Goal: Check status: Check status

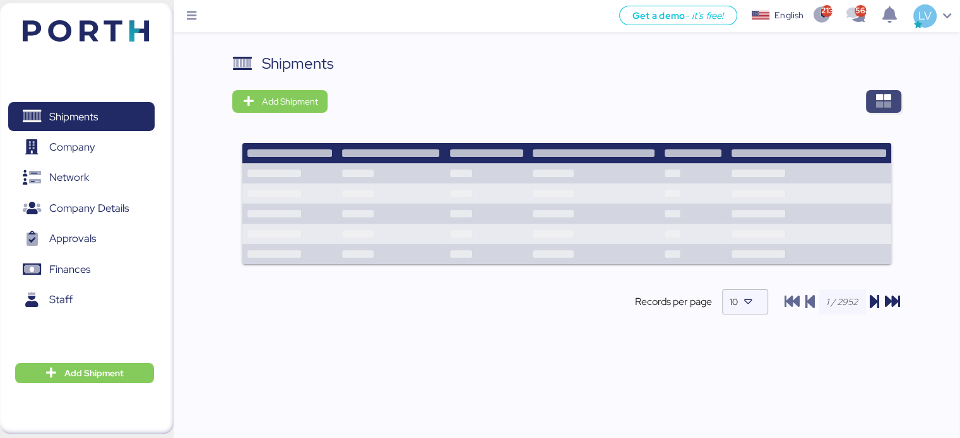
click at [885, 108] on icon "button" at bounding box center [883, 101] width 15 height 15
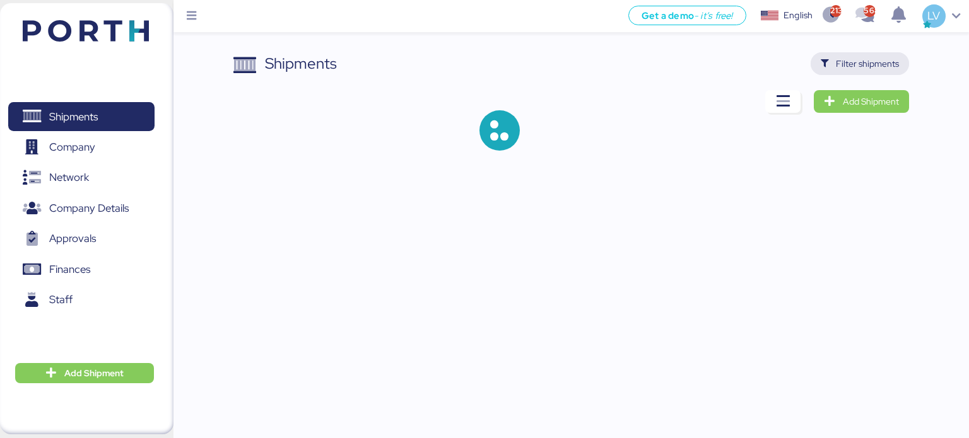
click at [861, 69] on span "Filter shipments" at bounding box center [867, 63] width 63 height 15
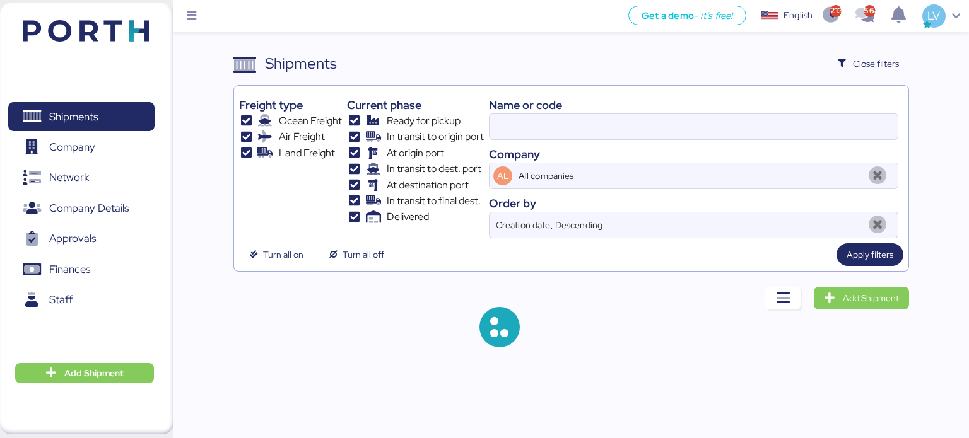
click at [753, 123] on input at bounding box center [694, 126] width 408 height 25
paste input "O0051912"
type input "O0051912"
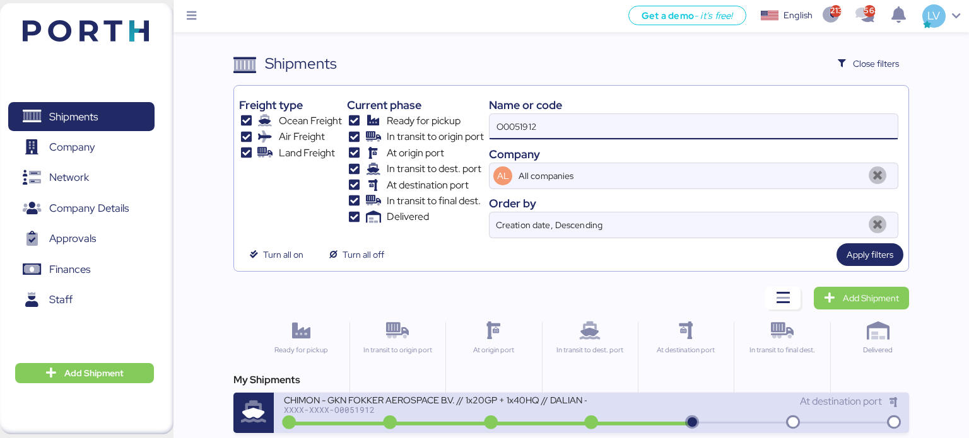
click at [418, 413] on div "XXXX-XXXX-O0051912" at bounding box center [435, 410] width 303 height 9
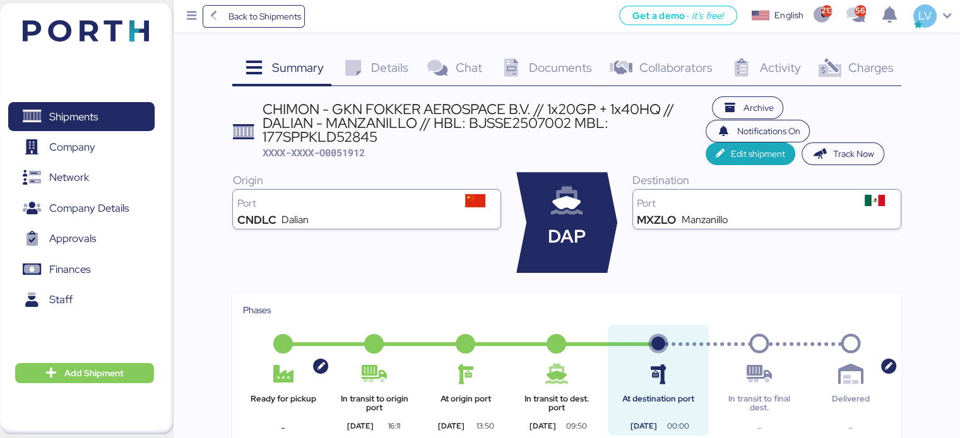
click at [858, 74] on span "Charges" at bounding box center [869, 67] width 45 height 16
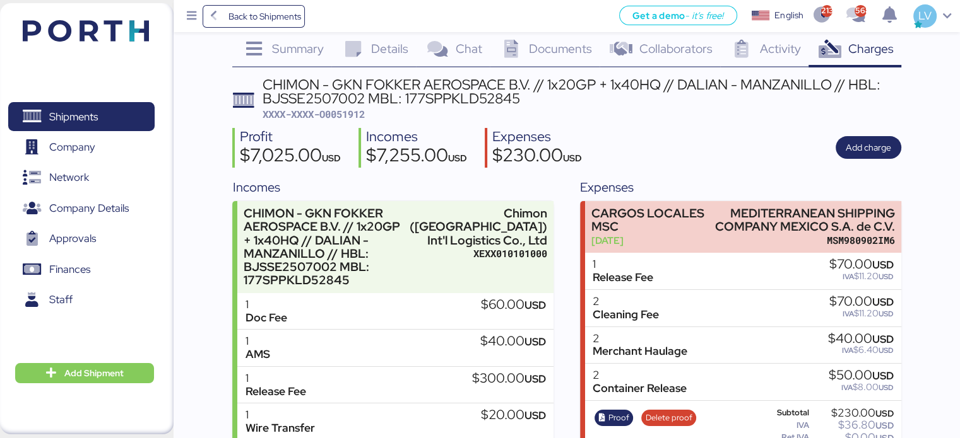
scroll to position [115, 0]
